Goal: Download file/media

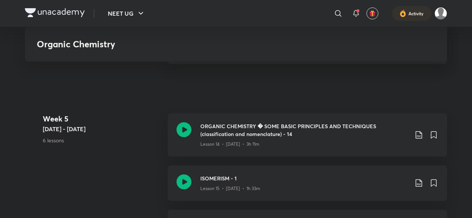
scroll to position [1091, 0]
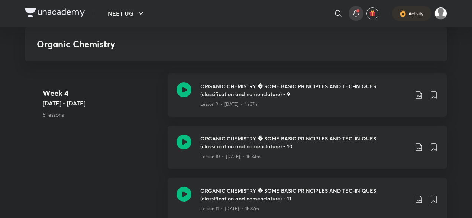
drag, startPoint x: 0, startPoint y: 0, endPoint x: 353, endPoint y: 17, distance: 353.3
click at [353, 17] on icon at bounding box center [356, 13] width 9 height 9
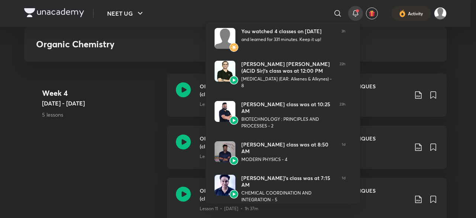
click at [68, 116] on div at bounding box center [238, 109] width 476 height 218
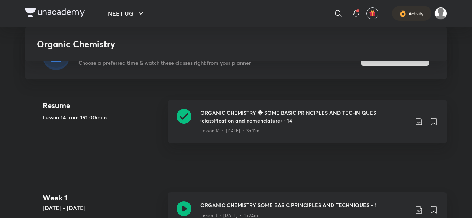
scroll to position [186, 0]
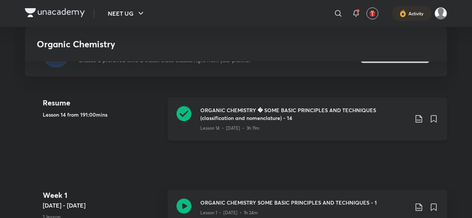
click at [421, 118] on icon at bounding box center [419, 118] width 9 height 9
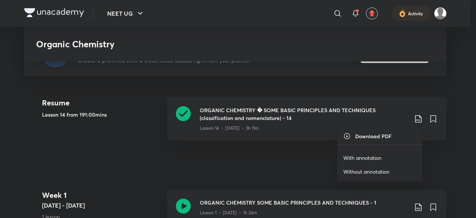
click at [373, 156] on p "With annotation" at bounding box center [362, 158] width 38 height 8
